Goal: Task Accomplishment & Management: Use online tool/utility

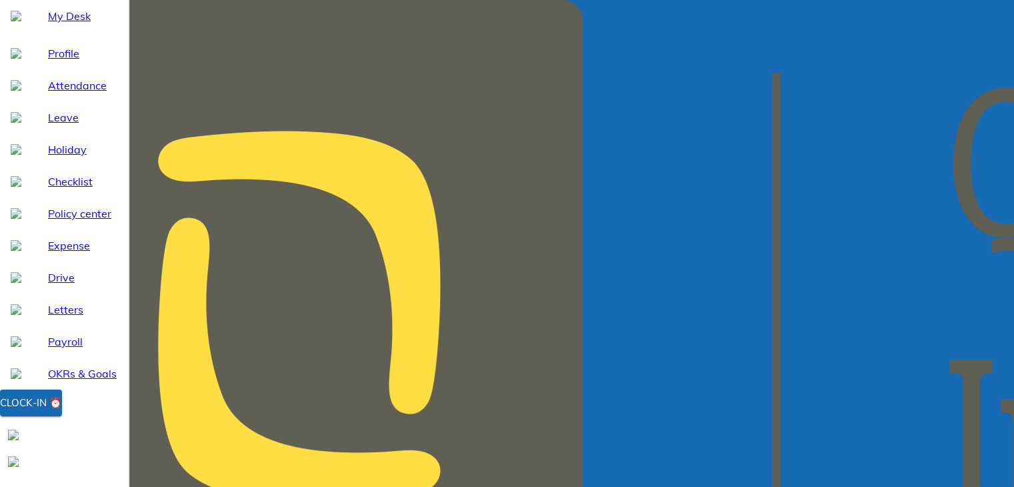
drag, startPoint x: 0, startPoint y: 0, endPoint x: 90, endPoint y: 438, distance: 447.0
click at [62, 411] on div "Clock-in ⏰" at bounding box center [31, 402] width 62 height 17
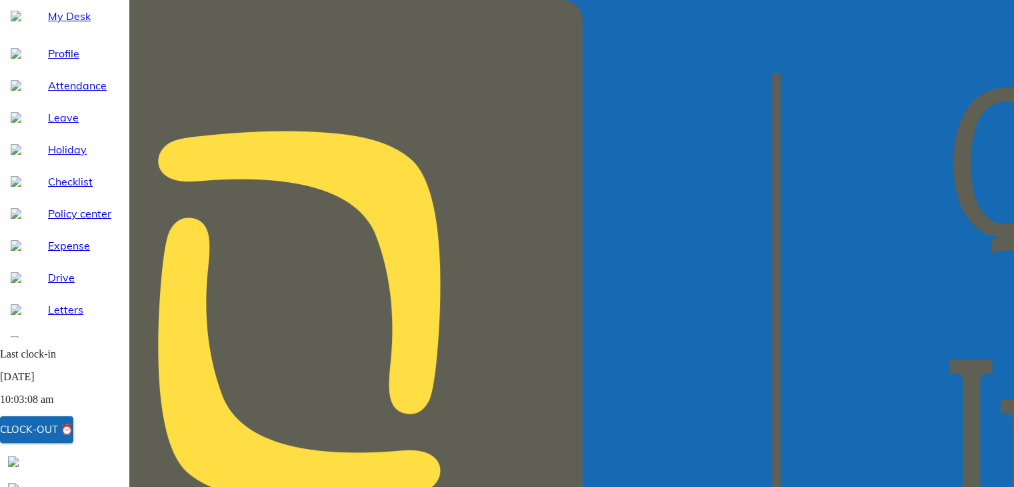
drag, startPoint x: 257, startPoint y: 432, endPoint x: 541, endPoint y: 331, distance: 300.6
